Goal: Task Accomplishment & Management: Complete application form

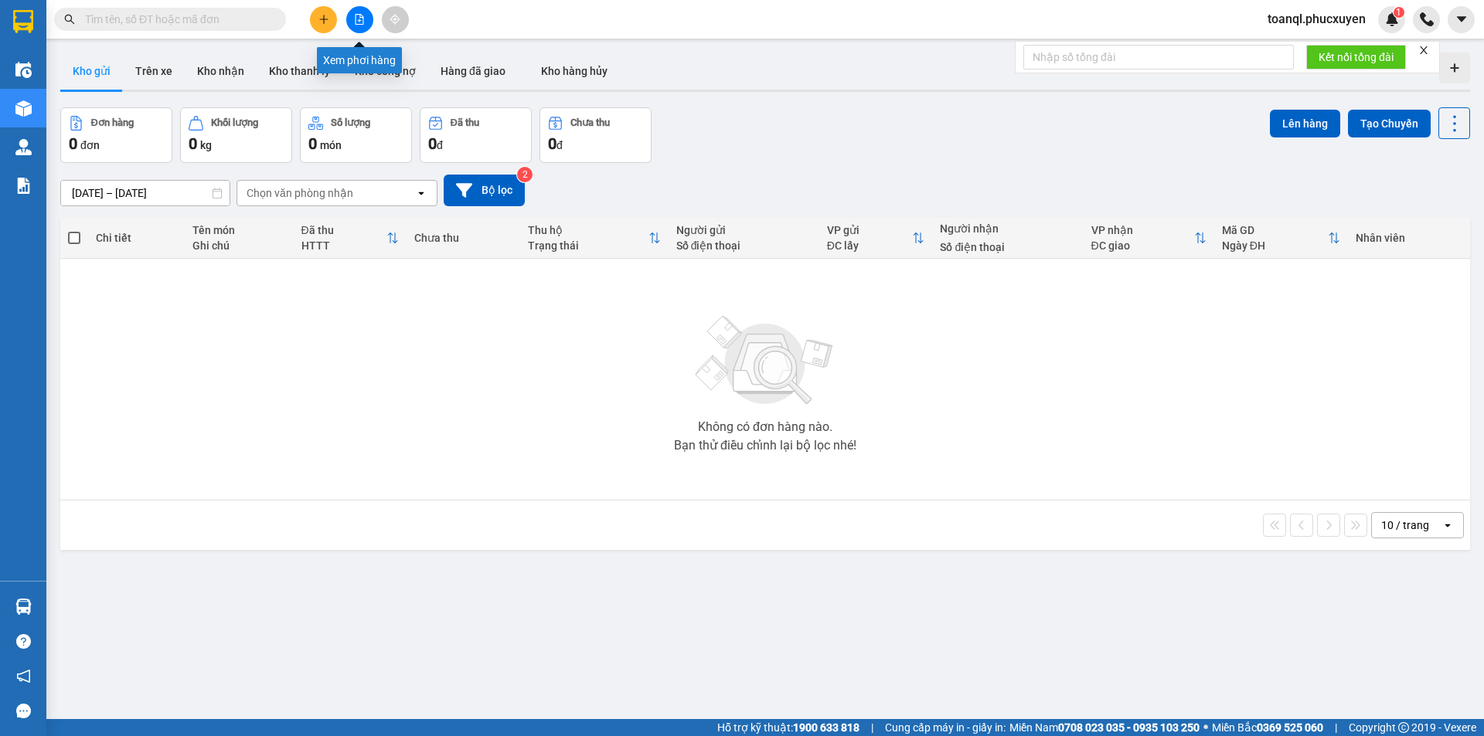
drag, startPoint x: 354, startPoint y: 23, endPoint x: 351, endPoint y: 2, distance: 21.1
click at [355, 24] on icon "file-add" at bounding box center [359, 19] width 11 height 11
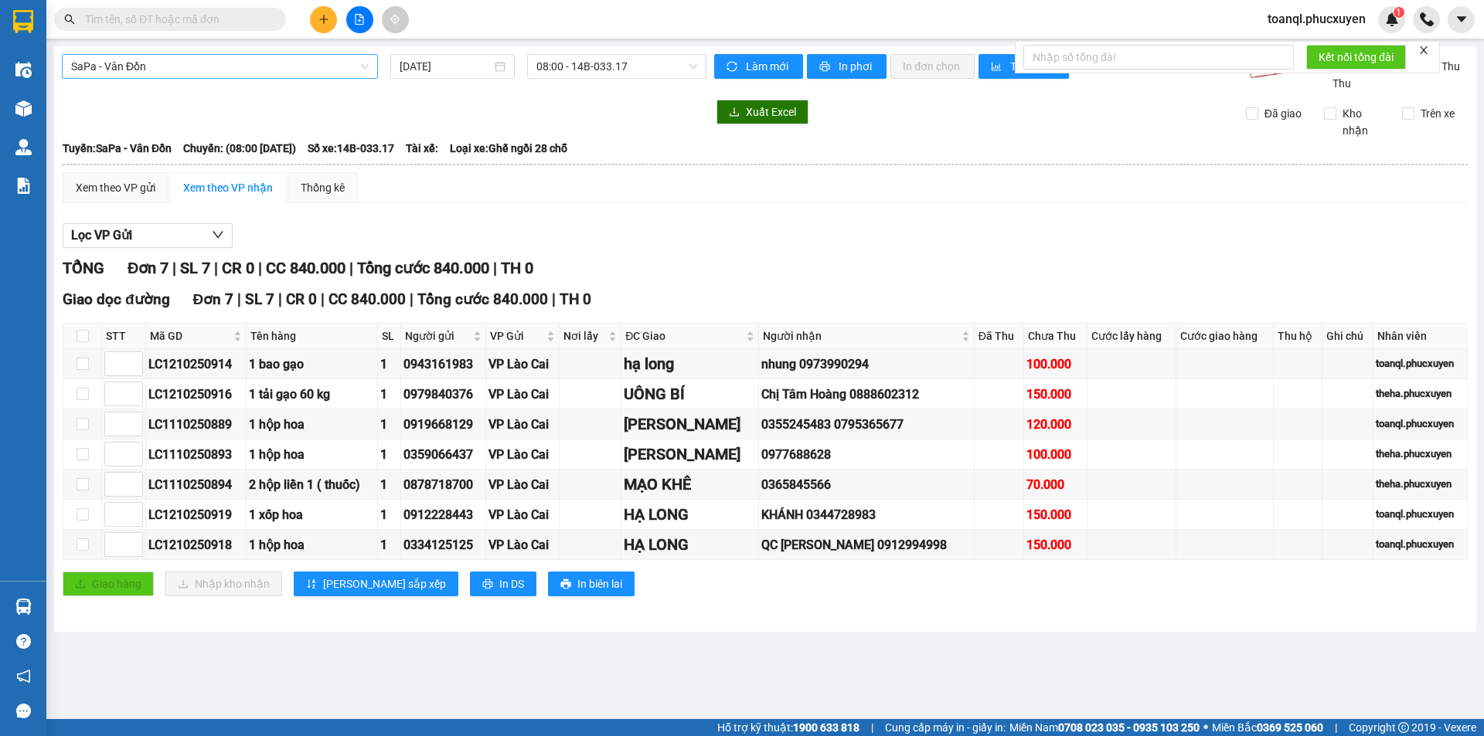
click at [233, 66] on span "SaPa - Vân Đồn" at bounding box center [219, 66] width 297 height 23
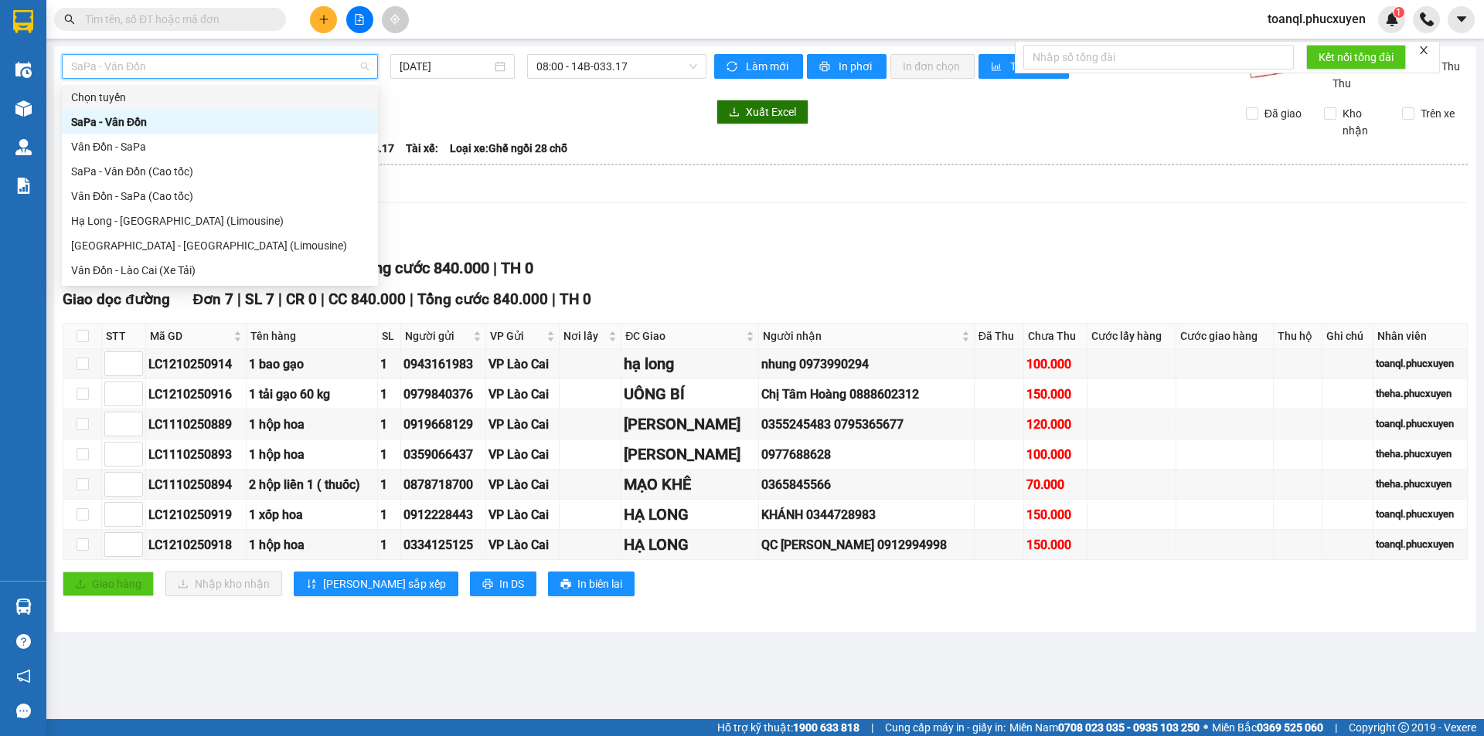
click at [831, 257] on div "[PERSON_NAME] 7 | SL 7 | CR 0 | CC 840.000 | [PERSON_NAME] 840.000 | TH 0" at bounding box center [765, 269] width 1405 height 24
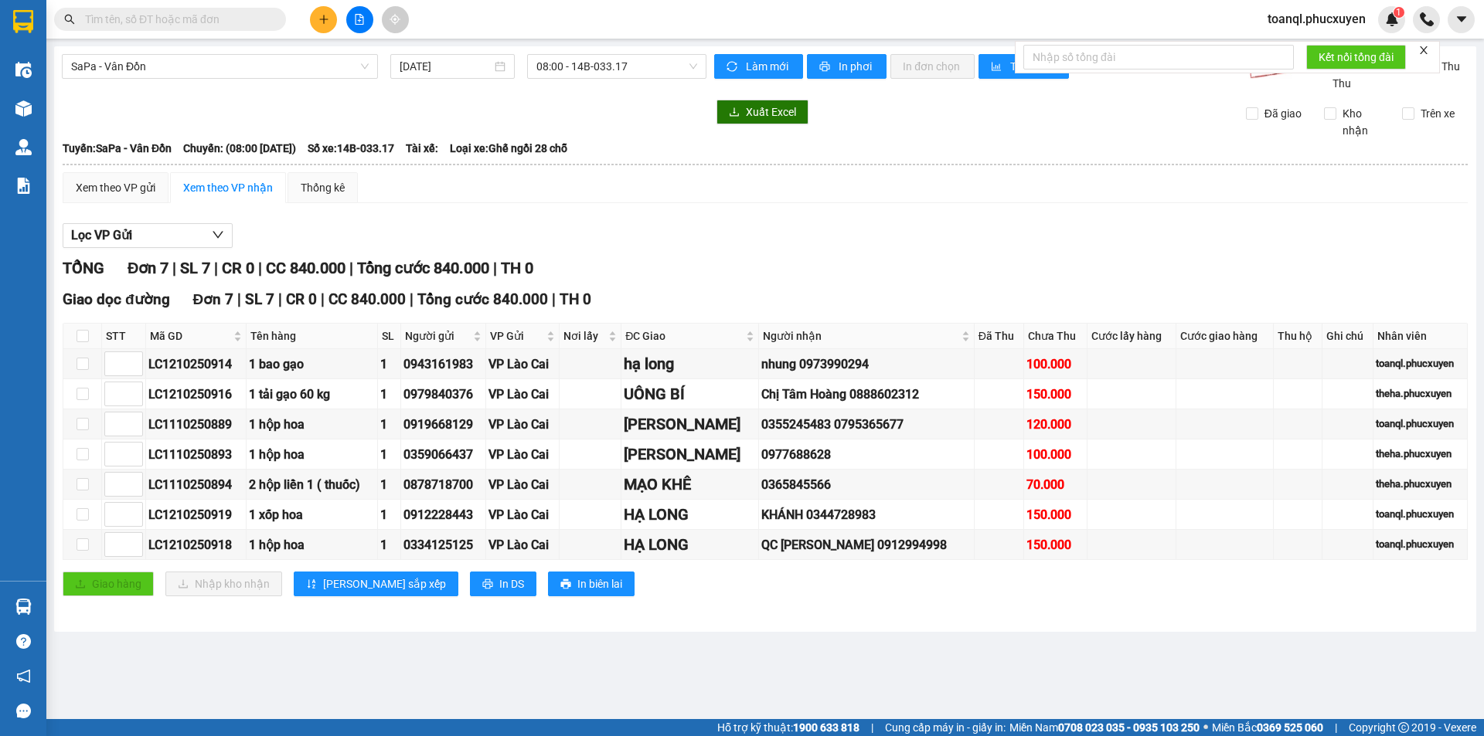
click at [319, 20] on icon "plus" at bounding box center [323, 19] width 11 height 11
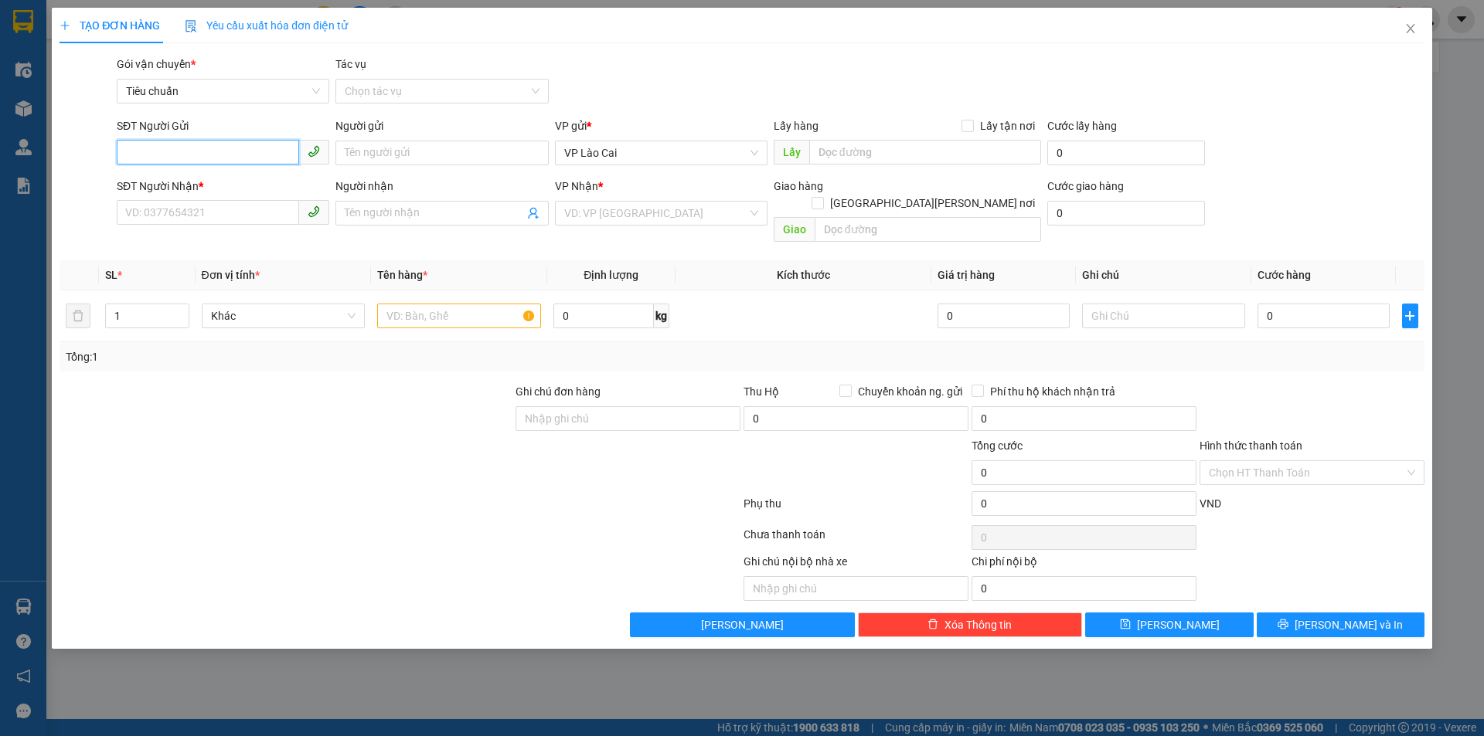
click at [179, 151] on input "SĐT Người Gửi" at bounding box center [208, 152] width 182 height 25
click at [240, 164] on input "SĐT Người Gửi" at bounding box center [208, 152] width 182 height 25
click at [178, 182] on div "0849326131" at bounding box center [223, 183] width 194 height 17
type input "0849326131"
click at [228, 217] on input "SĐT Người Nhận *" at bounding box center [208, 212] width 182 height 25
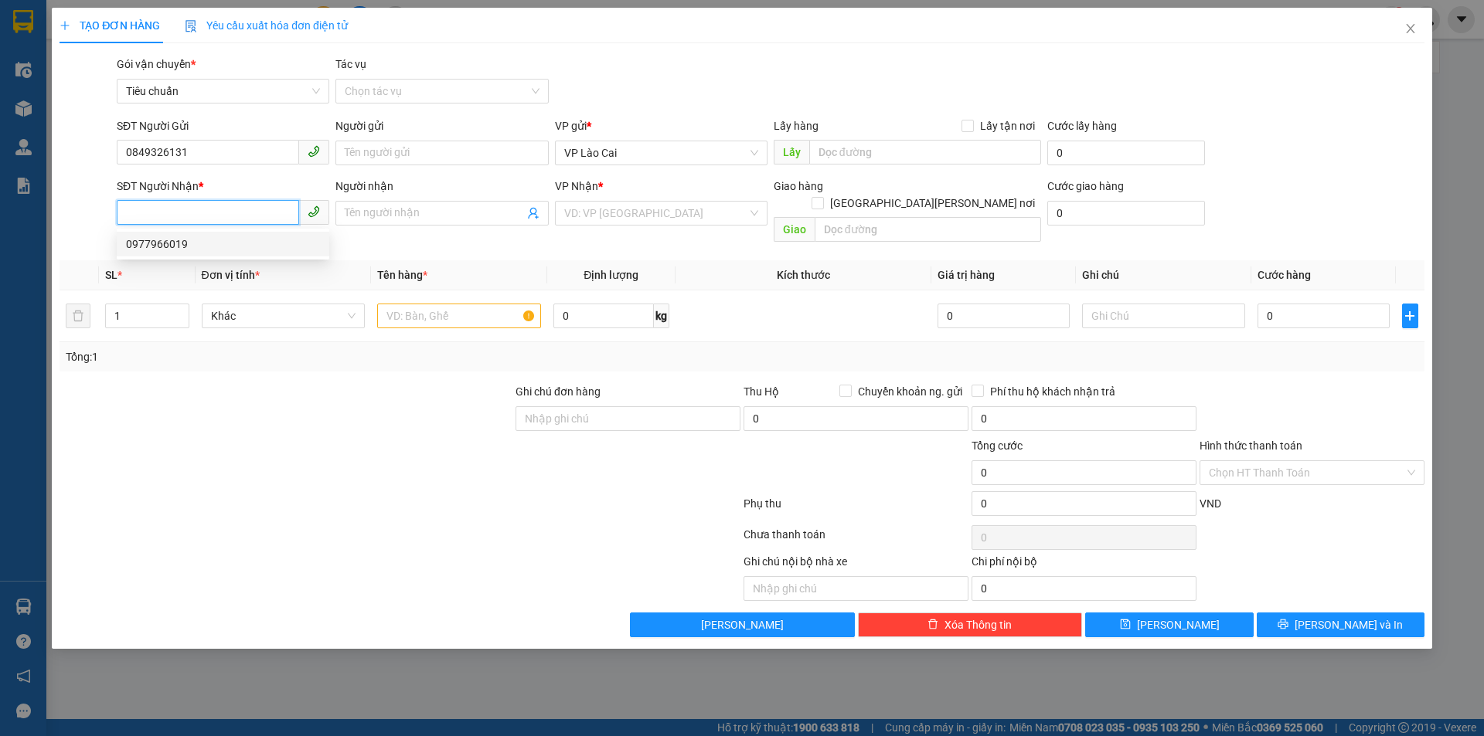
click at [165, 245] on div "0977966019" at bounding box center [223, 244] width 194 height 17
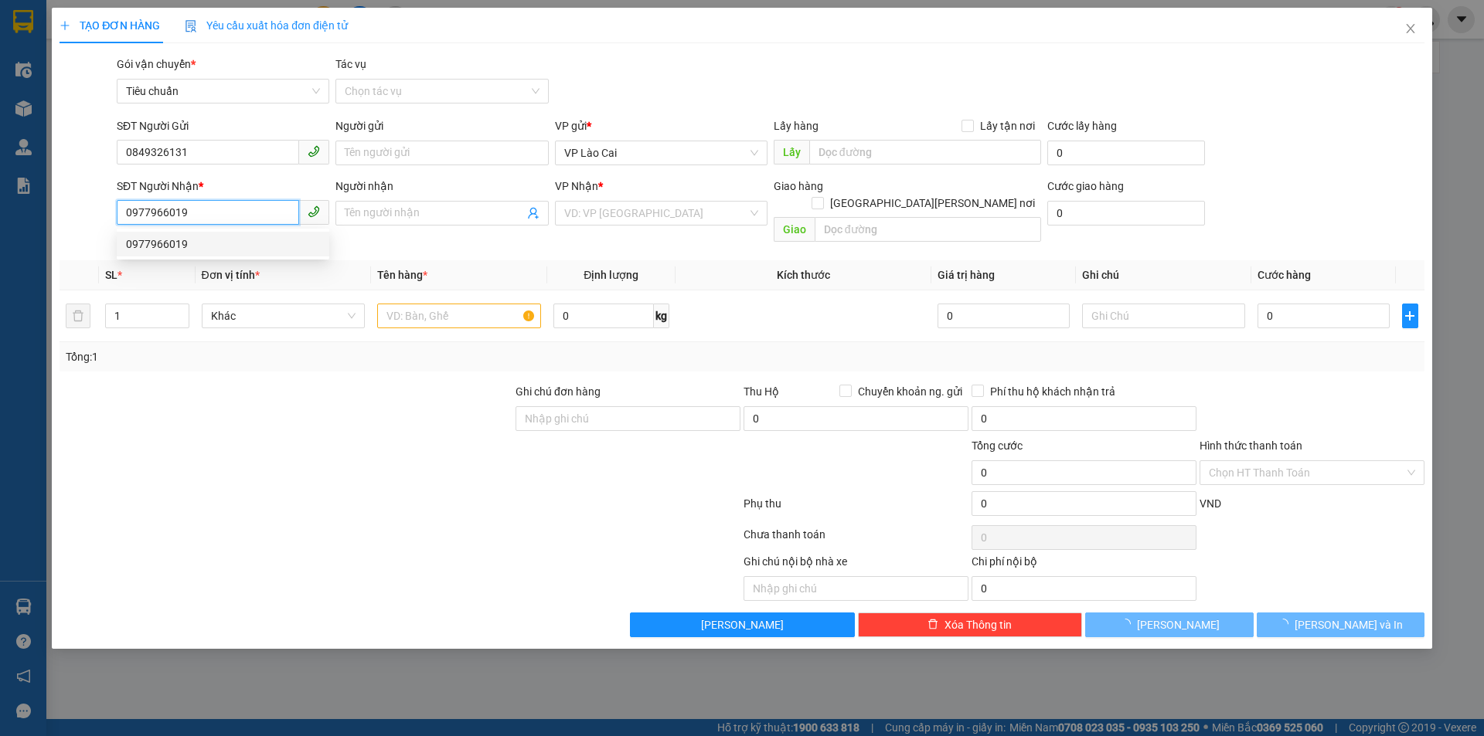
type input "0977966019"
type input "CẨM PHẢ"
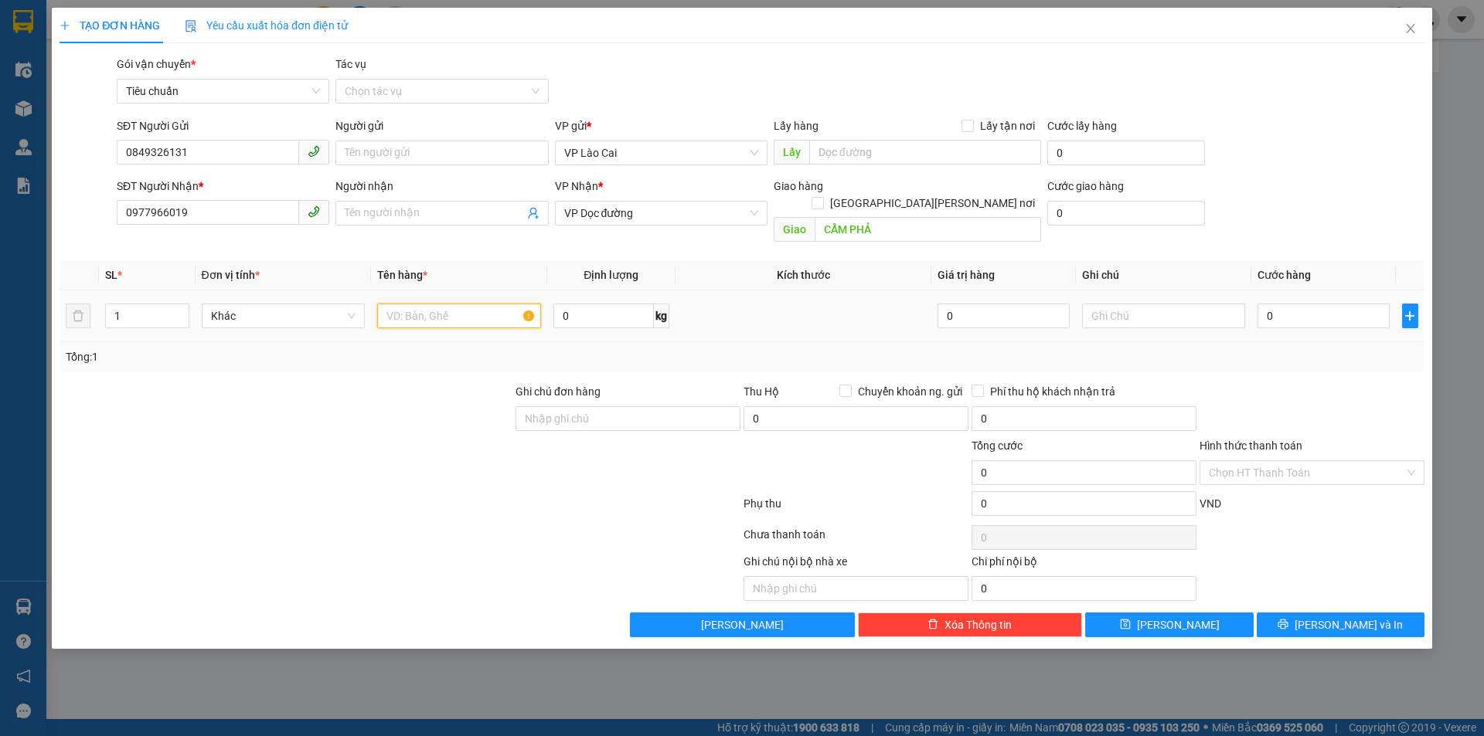
click at [484, 305] on input "text" at bounding box center [459, 316] width 164 height 25
type input "2 SỌT GÀ"
click at [1338, 304] on input "0" at bounding box center [1322, 316] width 131 height 25
type input "4"
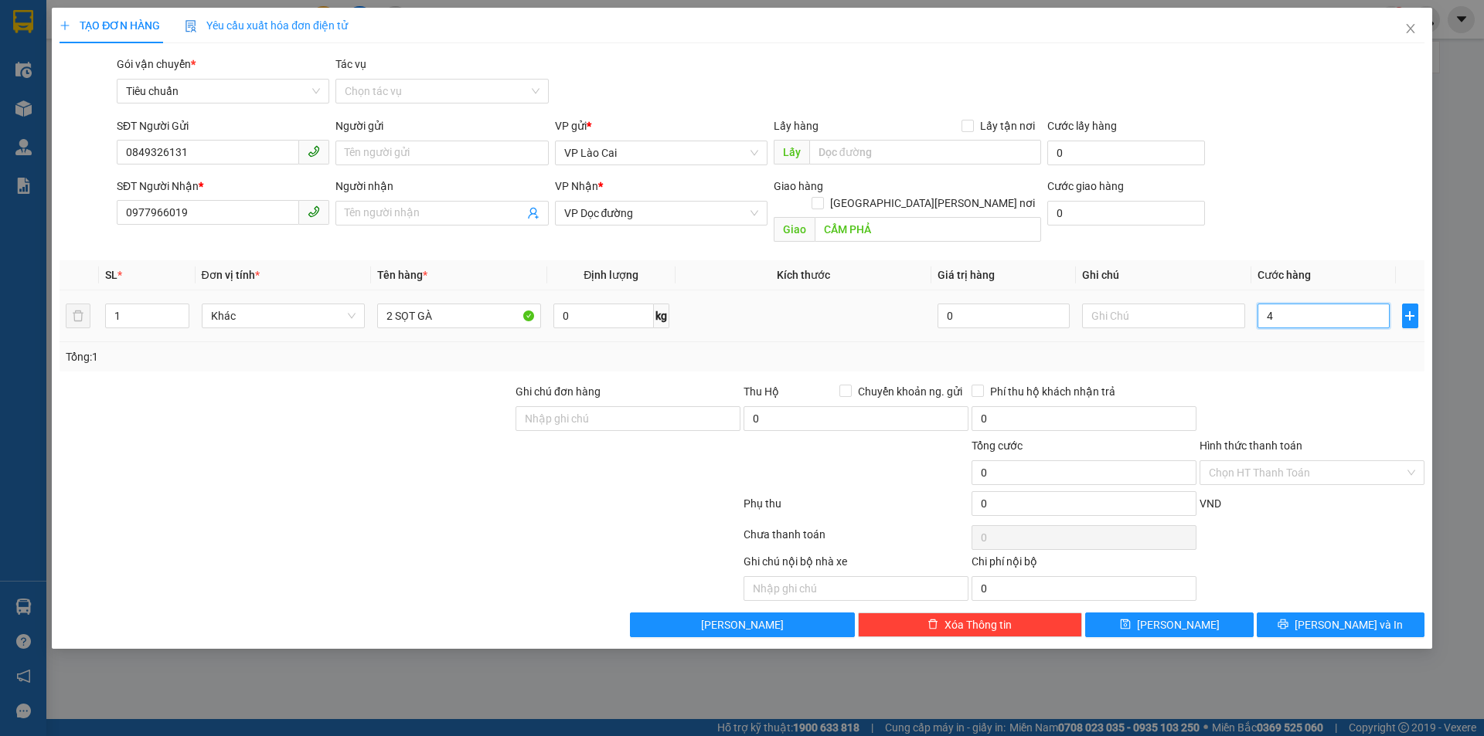
type input "4"
type input "40"
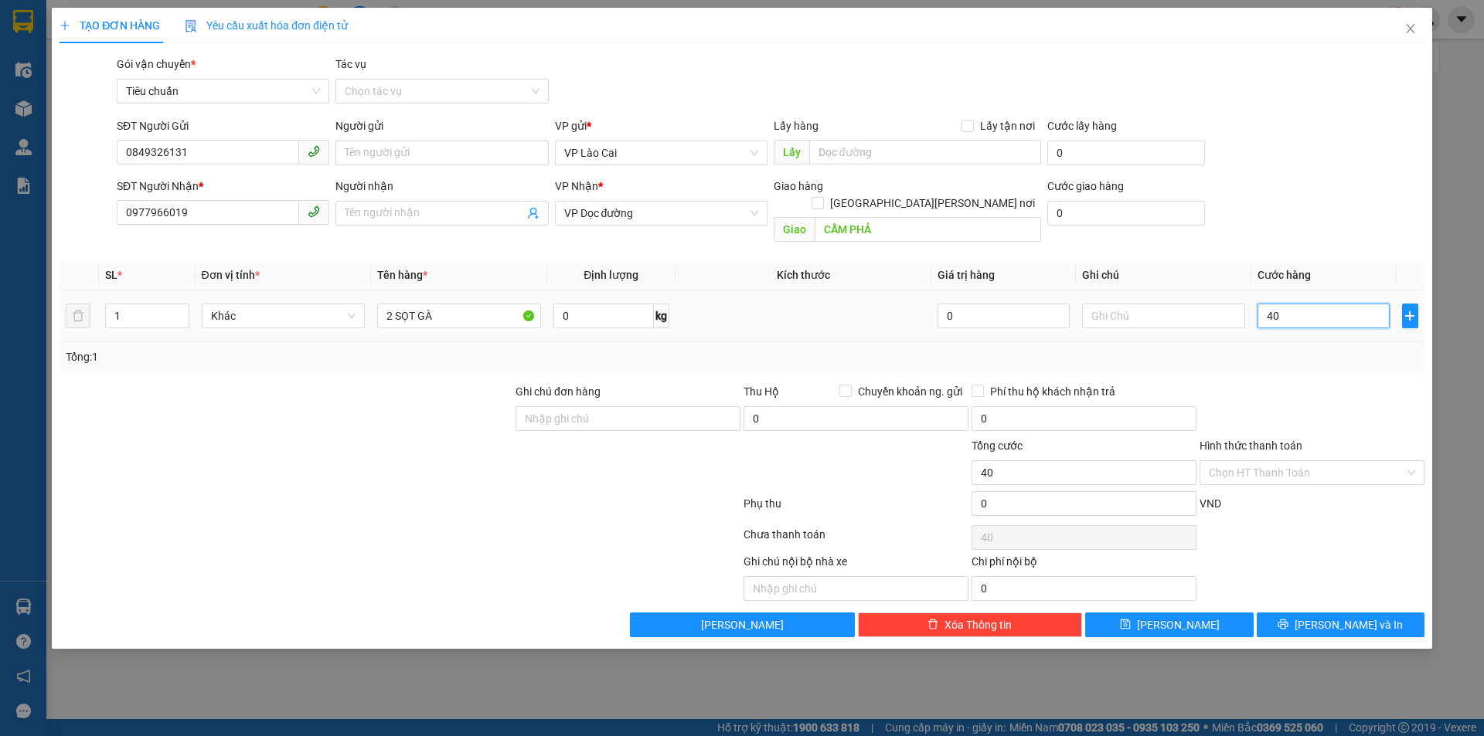
type input "400"
type input "400.000"
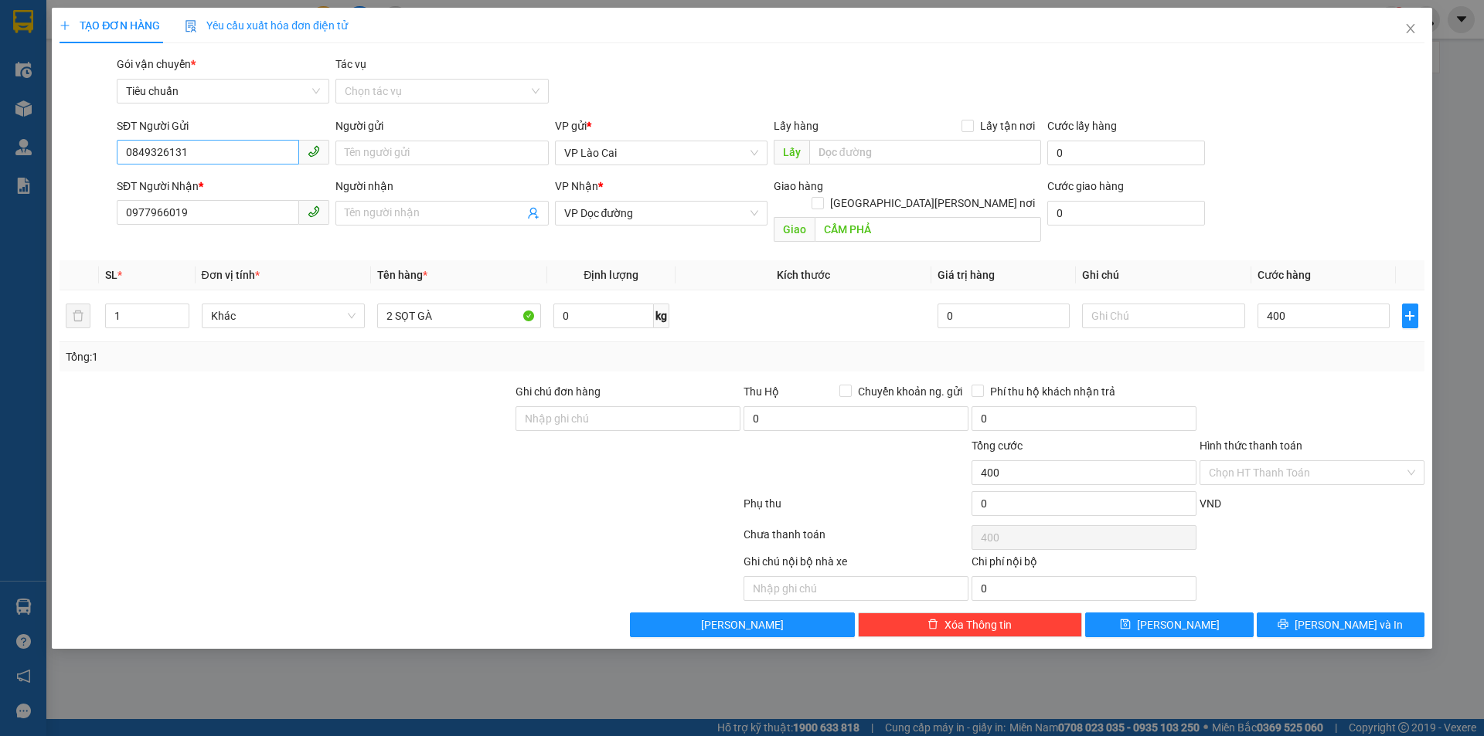
type input "400.000"
drag, startPoint x: 208, startPoint y: 142, endPoint x: 103, endPoint y: 169, distance: 108.5
click at [103, 169] on div "SĐT Người Gửi 0849326131 Người gửi Tên người gửi VP gửi * VP Lào Cai Lấy hàng L…" at bounding box center [742, 144] width 1368 height 54
click at [236, 215] on input "0977966019" at bounding box center [208, 212] width 182 height 25
drag, startPoint x: 196, startPoint y: 151, endPoint x: 92, endPoint y: 162, distance: 104.9
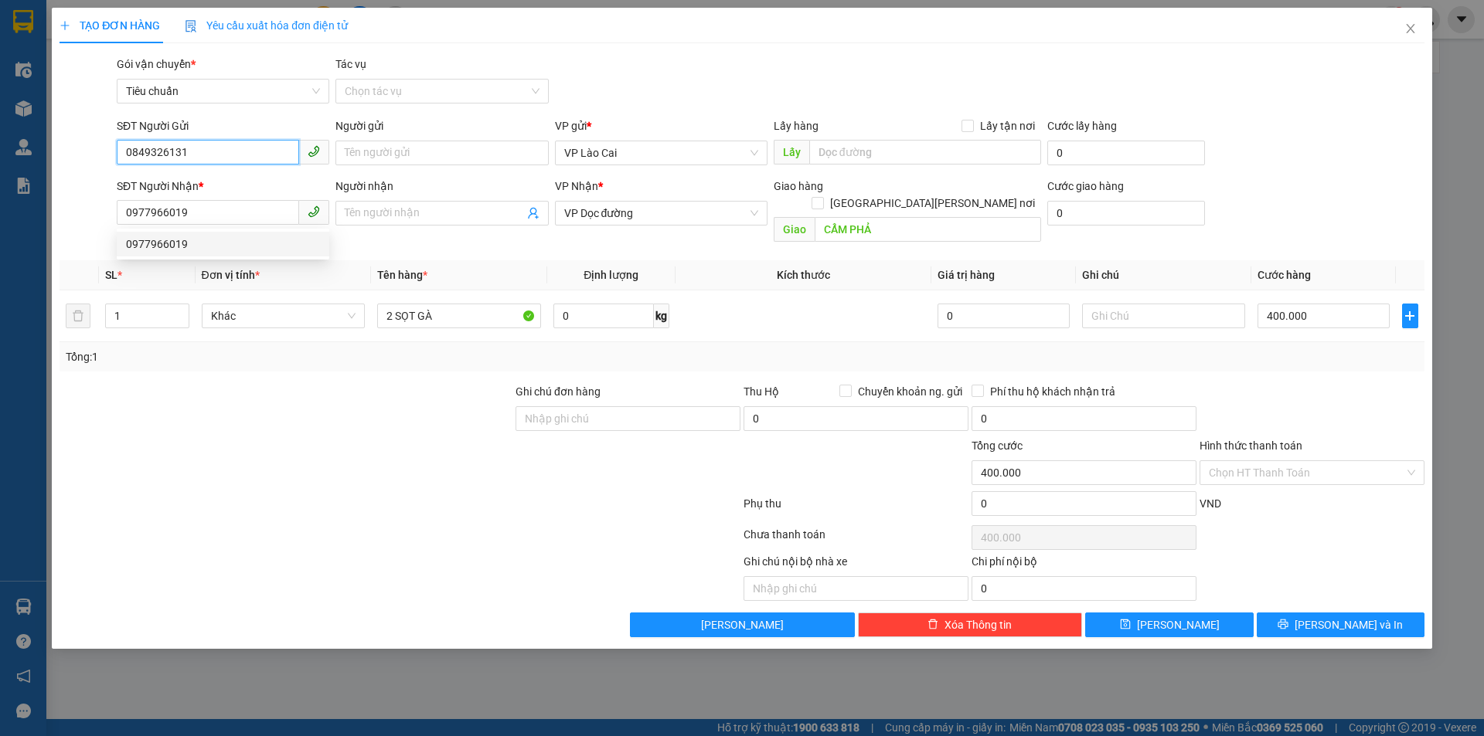
click at [88, 165] on div "SĐT Người Gửi 0849326131 Người gửi Tên người gửi VP gửi * VP Lào Cai Lấy hàng L…" at bounding box center [742, 144] width 1368 height 54
drag, startPoint x: 202, startPoint y: 208, endPoint x: 63, endPoint y: 219, distance: 139.6
click at [56, 226] on div "TẠO ĐƠN HÀNG Yêu cầu xuất [PERSON_NAME] điện tử Transit Pickup Surcharge Ids Tr…" at bounding box center [742, 328] width 1380 height 641
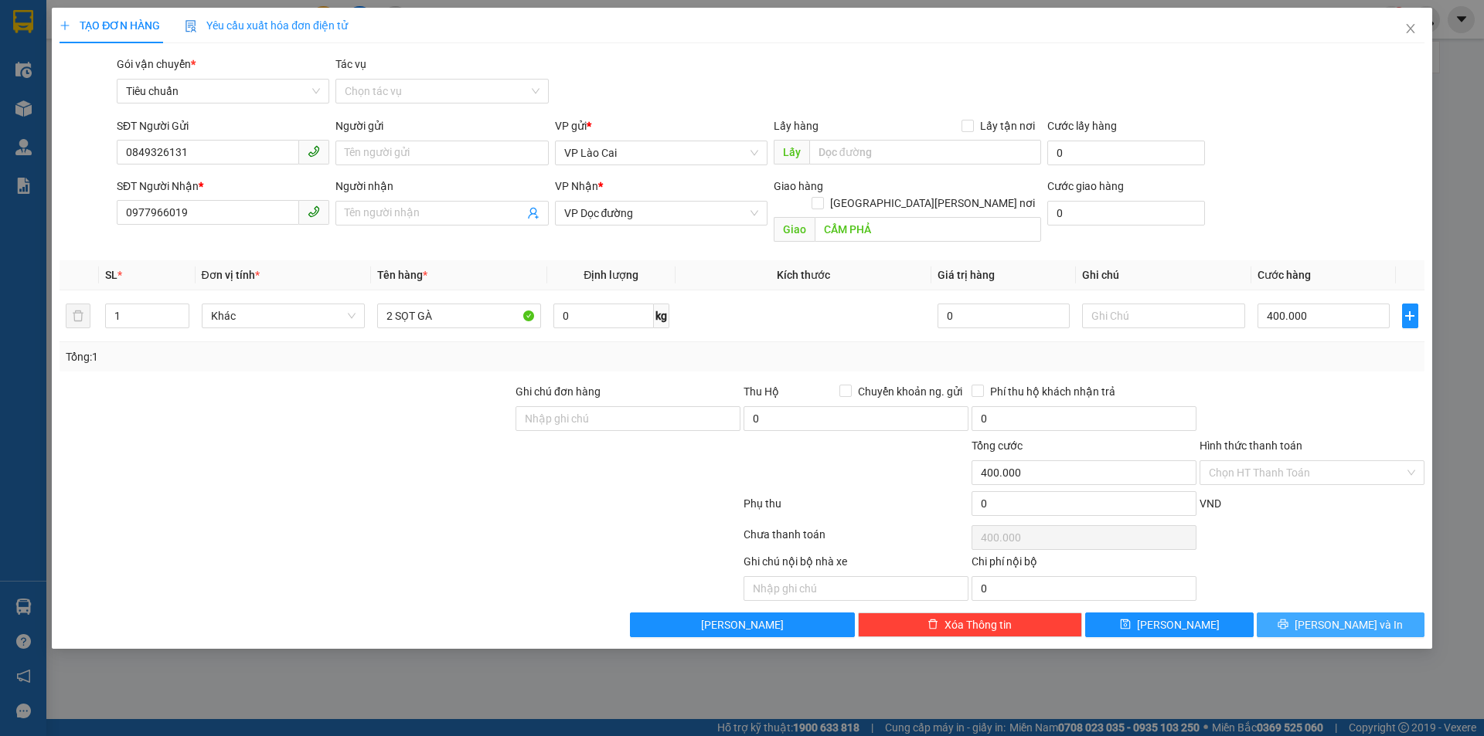
click at [1391, 614] on button "[PERSON_NAME] và In" at bounding box center [1340, 625] width 168 height 25
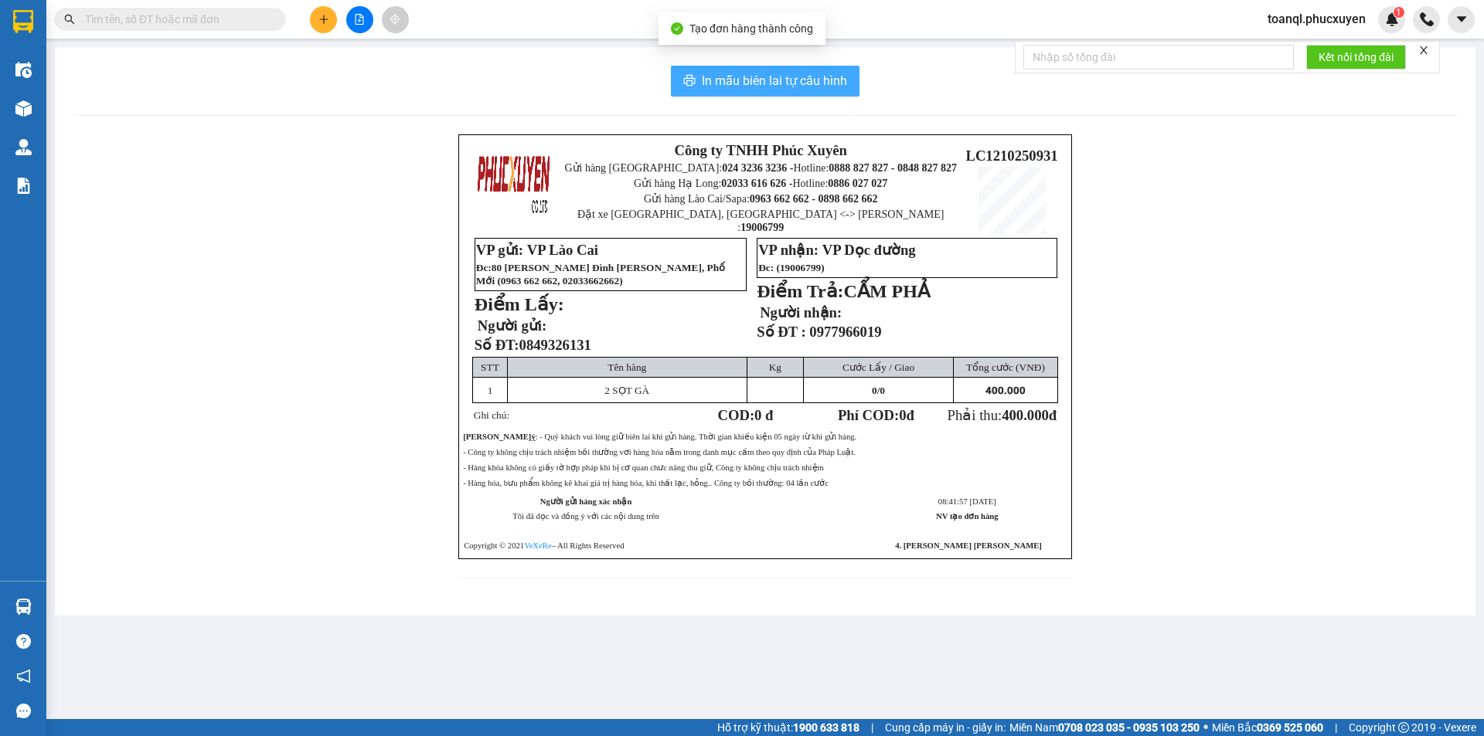
click at [735, 74] on span "In mẫu biên lai tự cấu hình" at bounding box center [774, 80] width 145 height 19
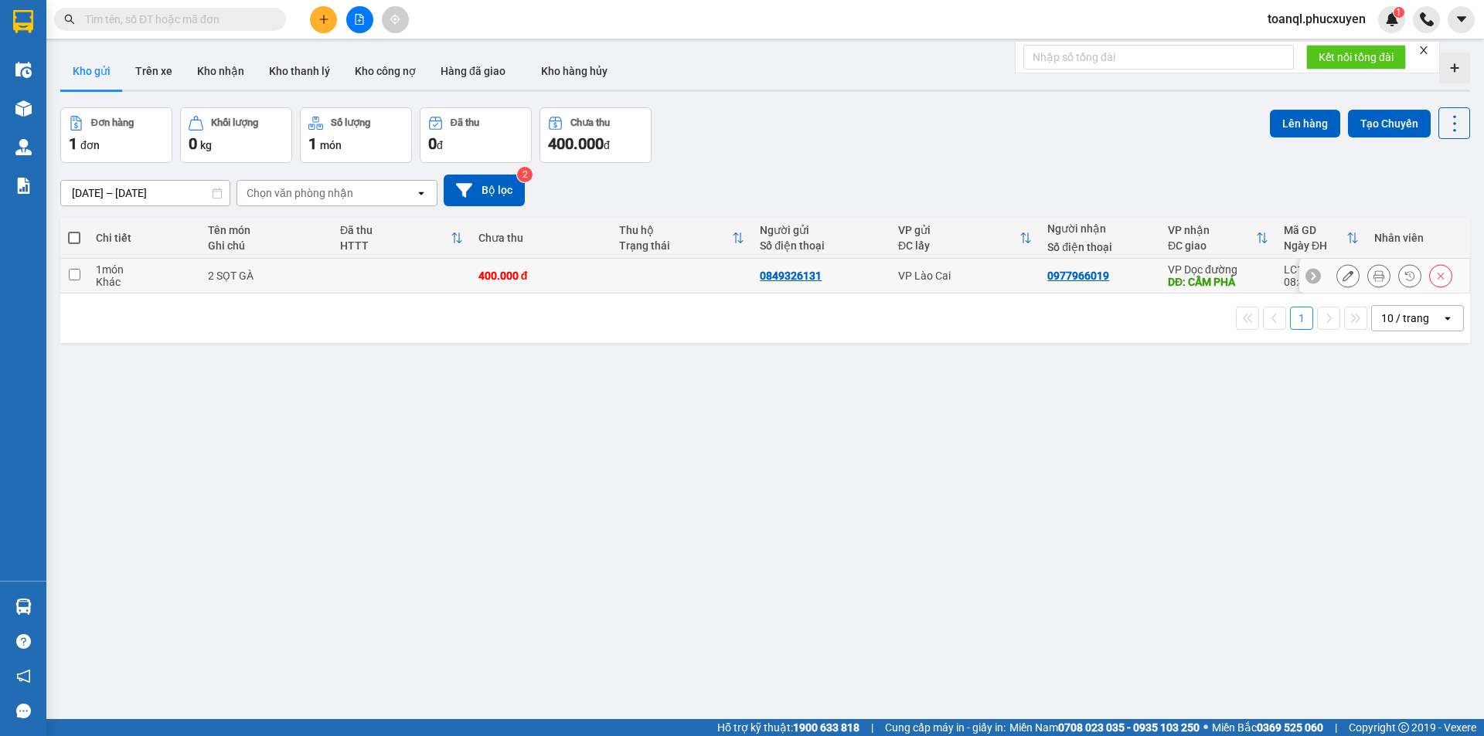
click at [695, 274] on td at bounding box center [681, 276] width 141 height 35
checkbox input "true"
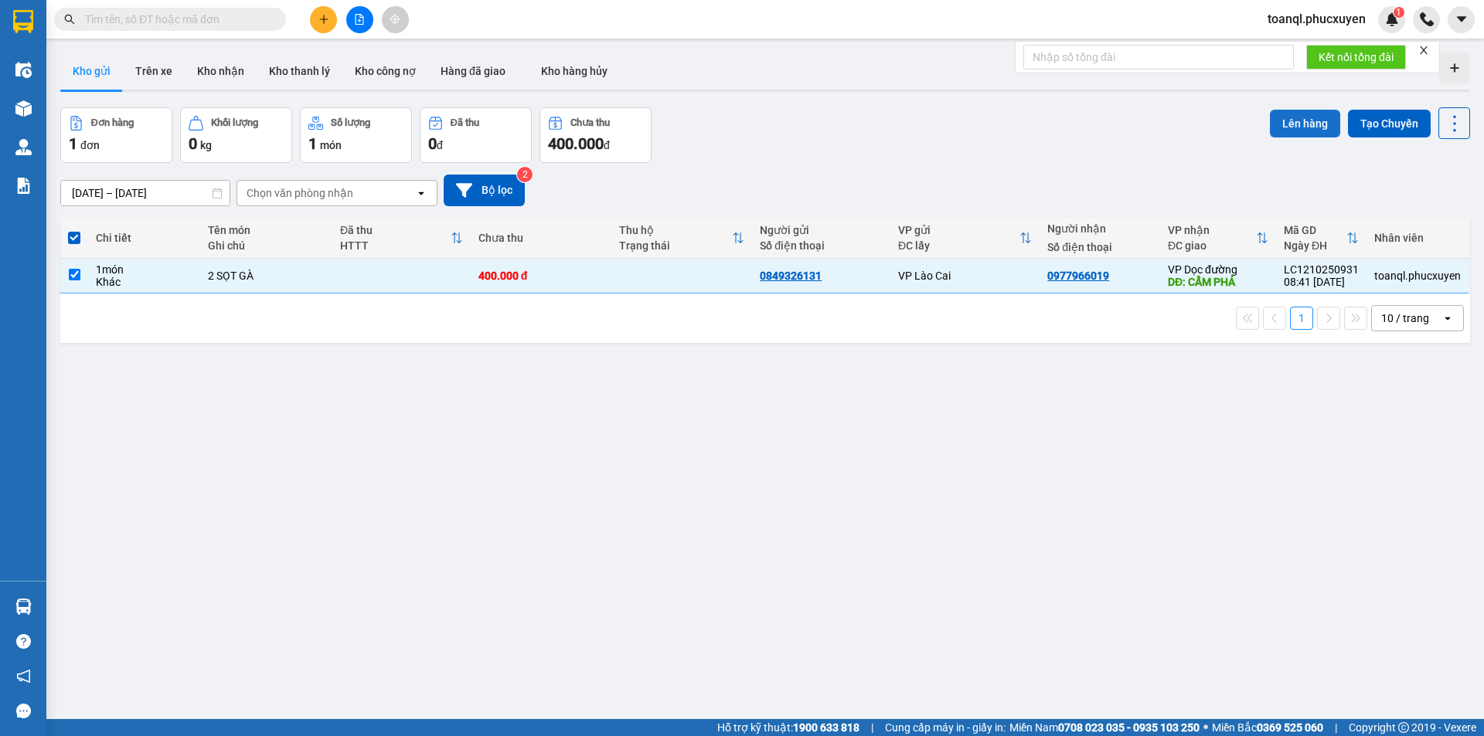
click at [1283, 119] on button "Lên hàng" at bounding box center [1305, 124] width 70 height 28
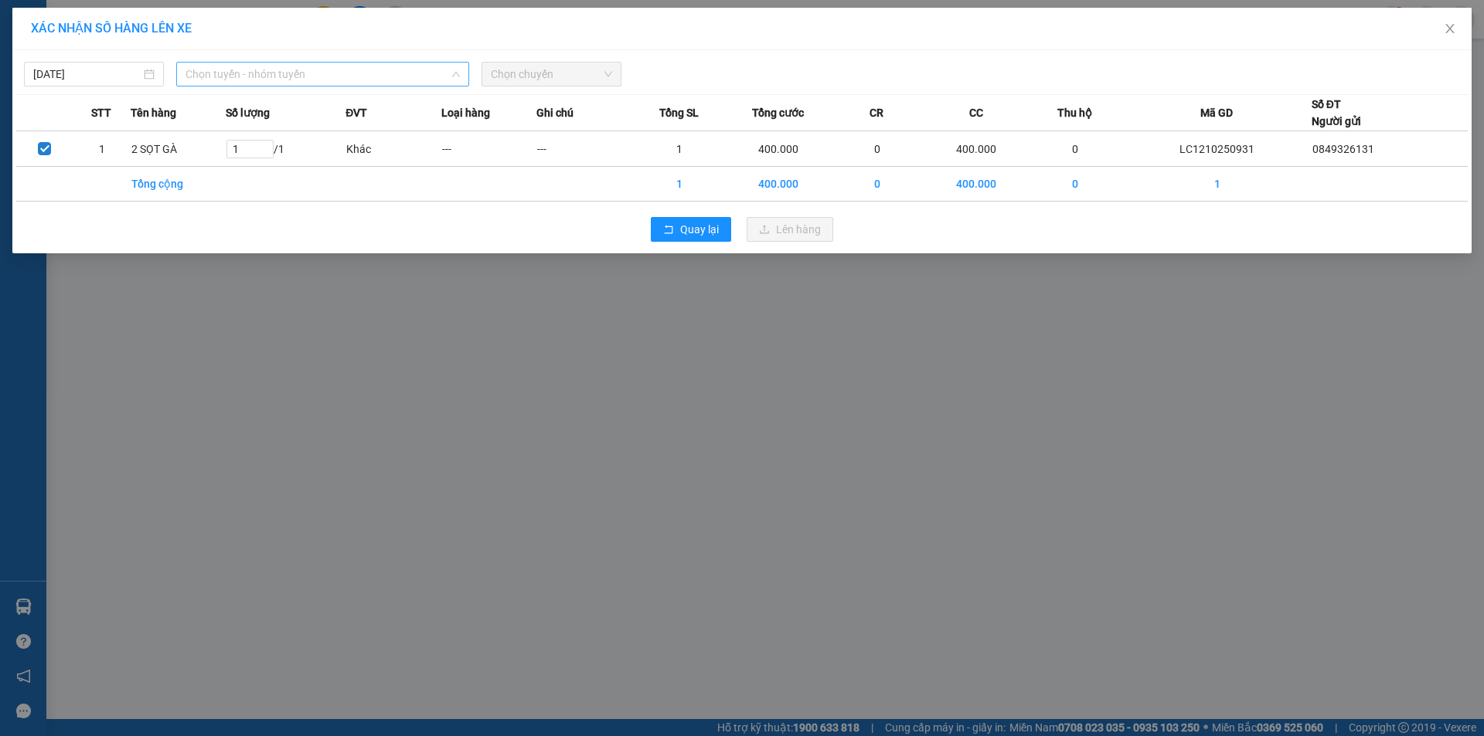
click at [226, 70] on span "Chọn tuyến - nhóm tuyến" at bounding box center [322, 74] width 274 height 23
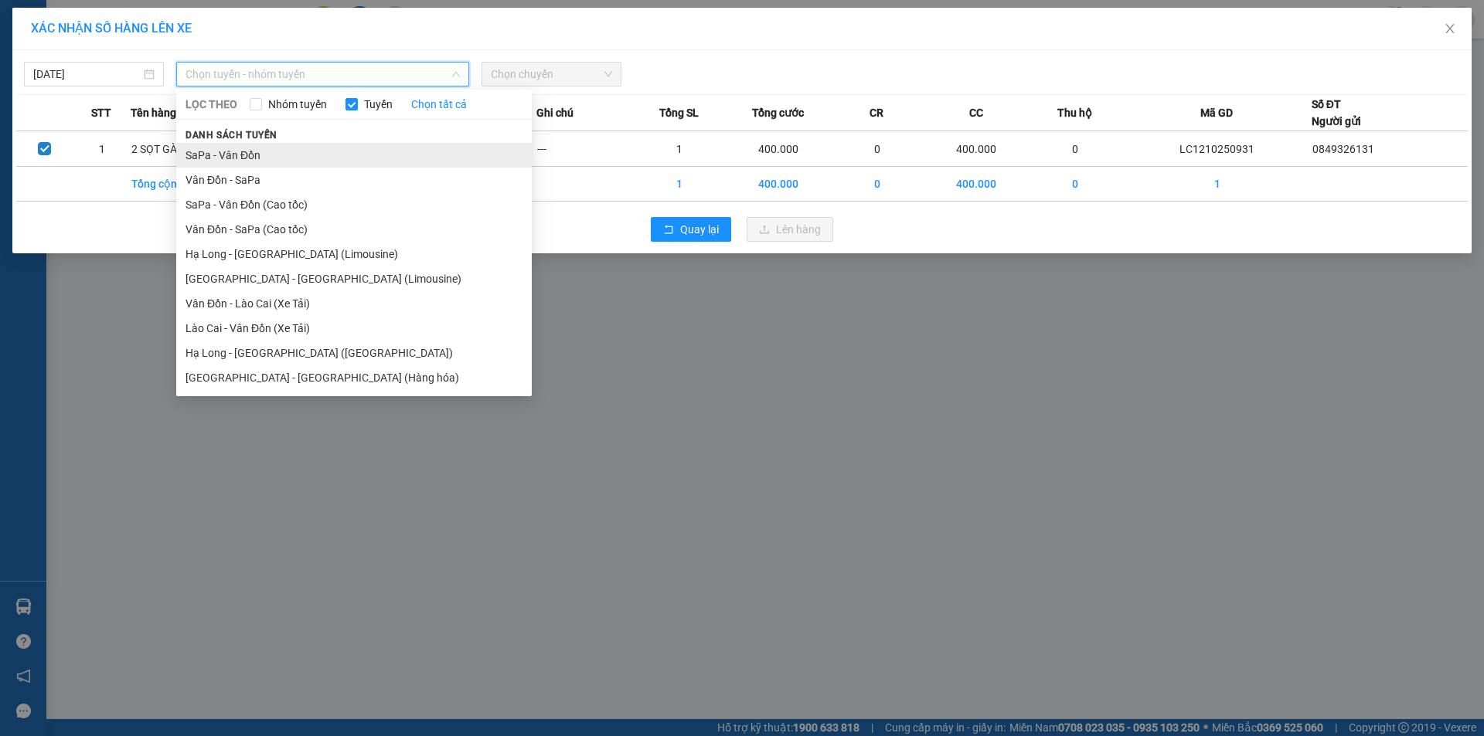
drag, startPoint x: 224, startPoint y: 151, endPoint x: 403, endPoint y: 104, distance: 184.6
click at [226, 151] on li "SaPa - Vân Đồn" at bounding box center [353, 155] width 355 height 25
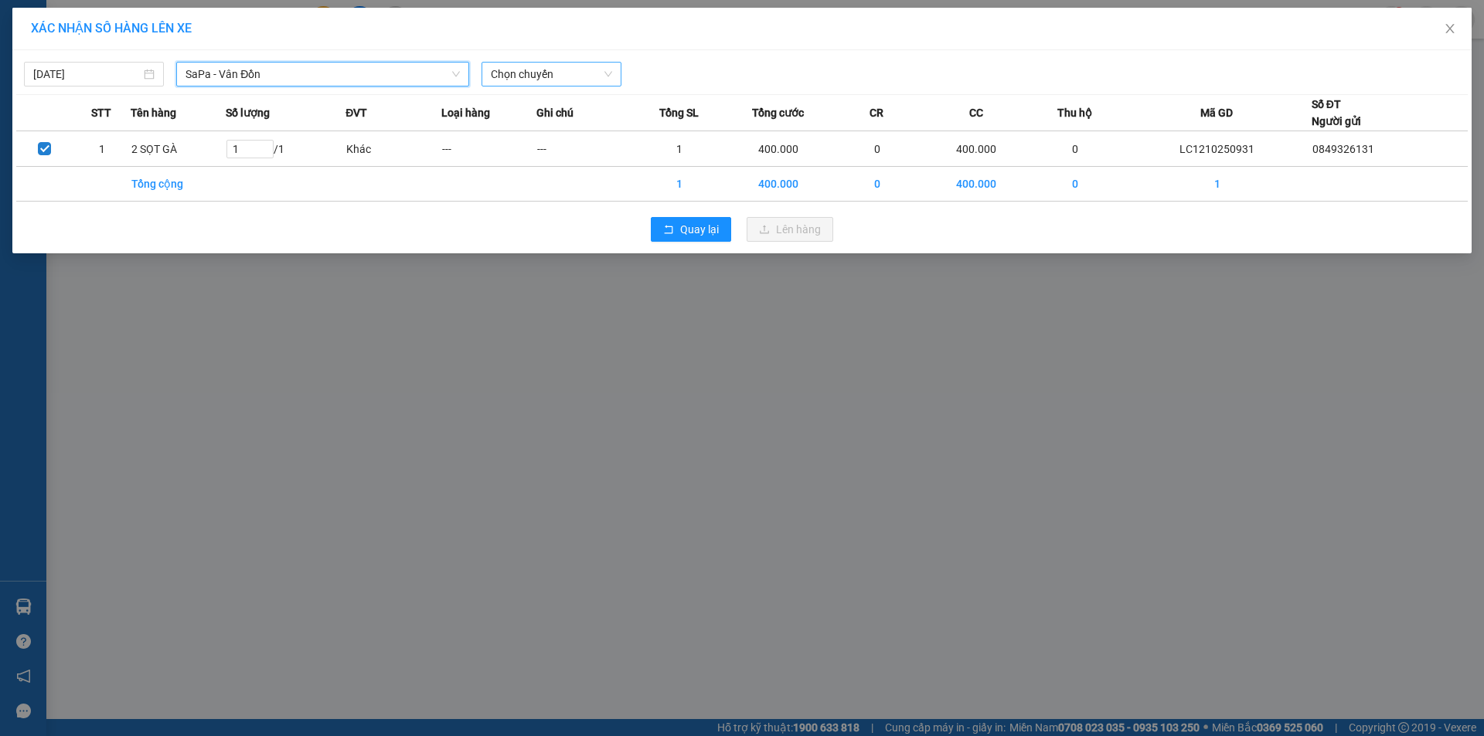
click at [569, 67] on span "Chọn chuyến" at bounding box center [551, 74] width 121 height 23
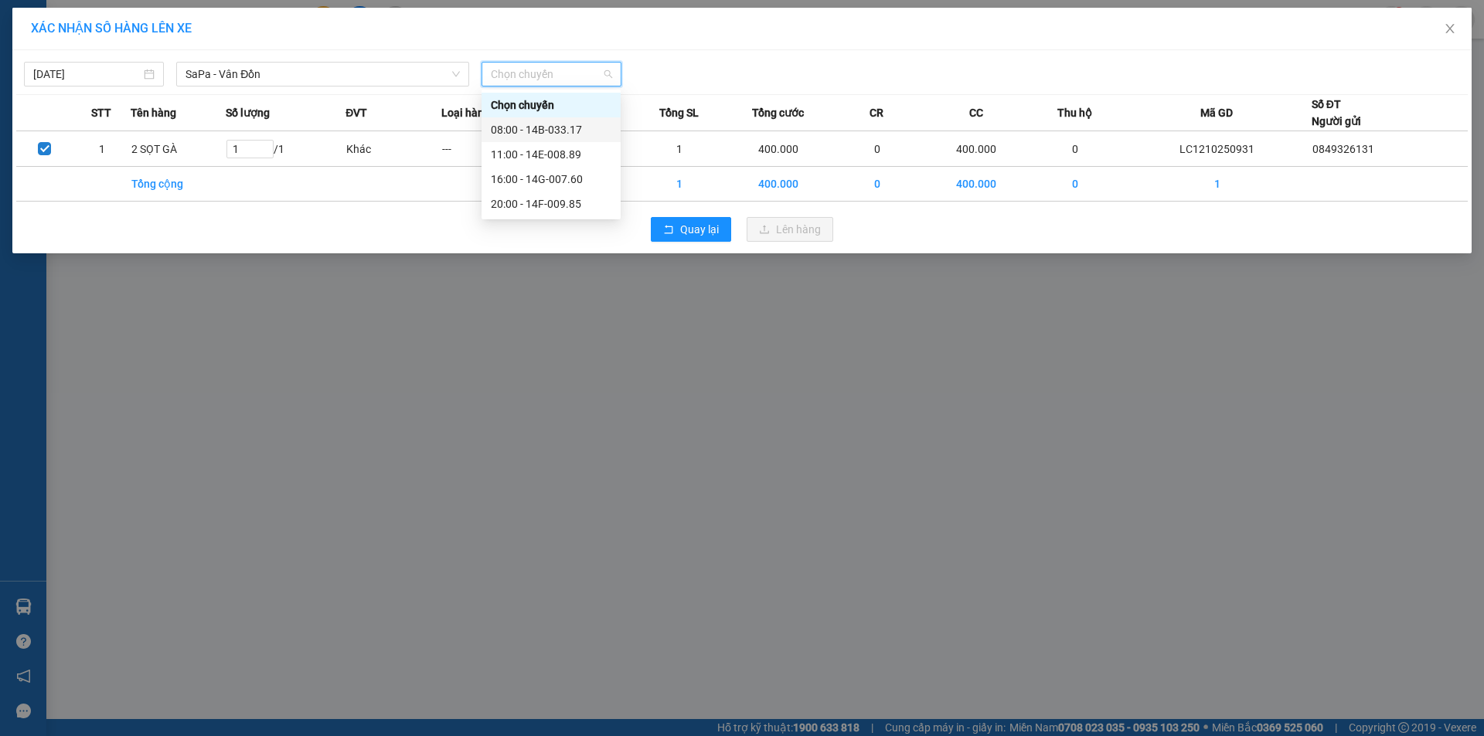
click at [559, 125] on div "08:00 - 14B-033.17" at bounding box center [551, 129] width 121 height 17
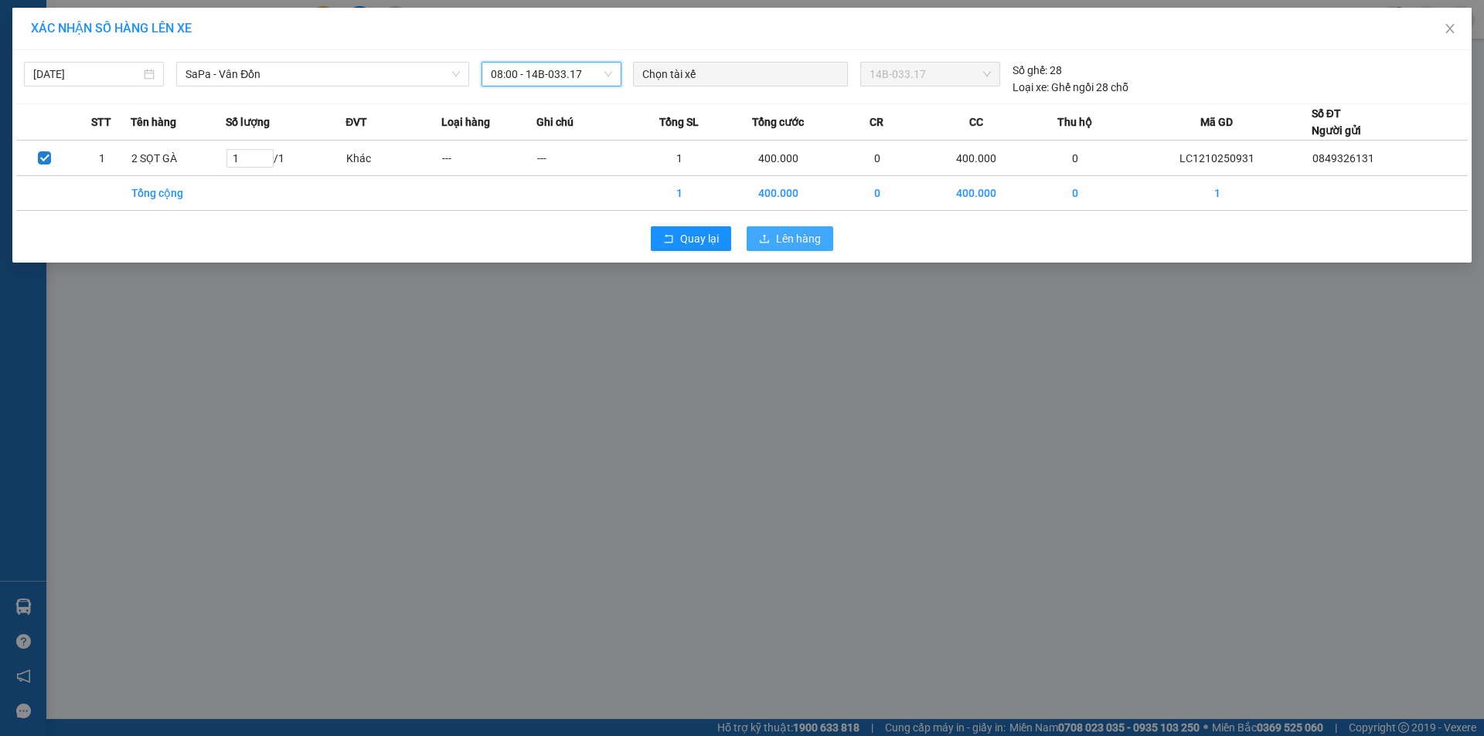
click at [770, 240] on button "Lên hàng" at bounding box center [789, 238] width 87 height 25
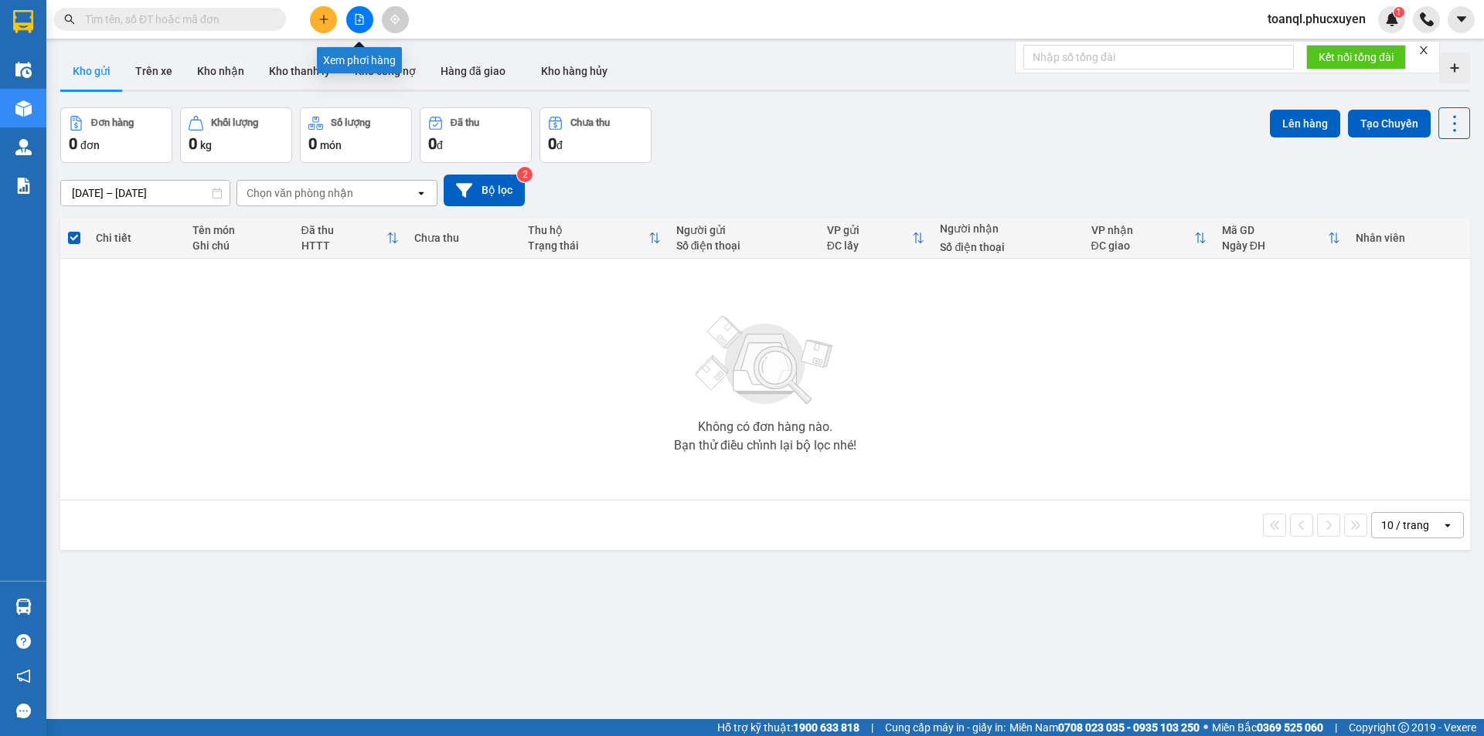
click at [355, 21] on icon "file-add" at bounding box center [359, 19] width 8 height 11
